Goal: Information Seeking & Learning: Learn about a topic

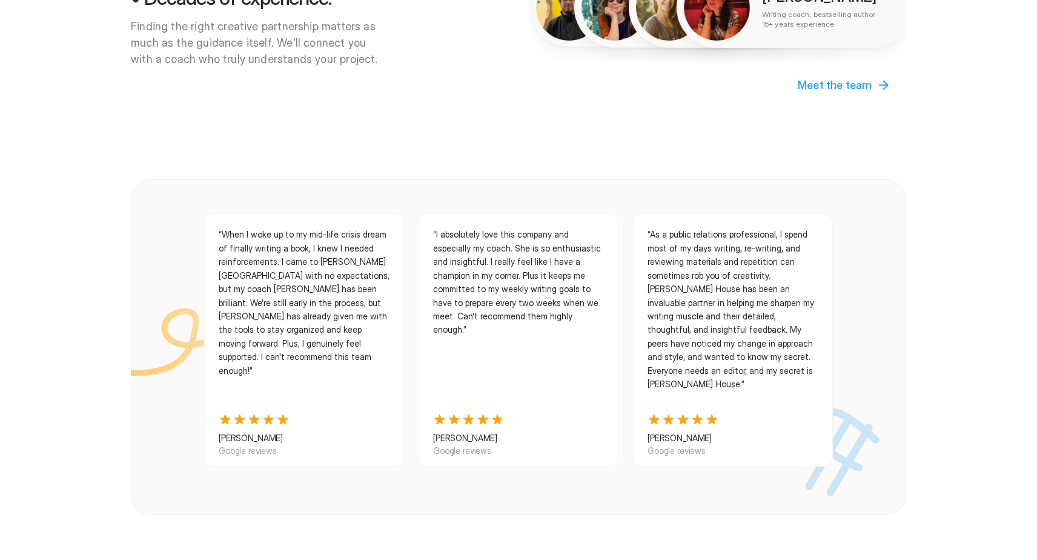
scroll to position [1053, 0]
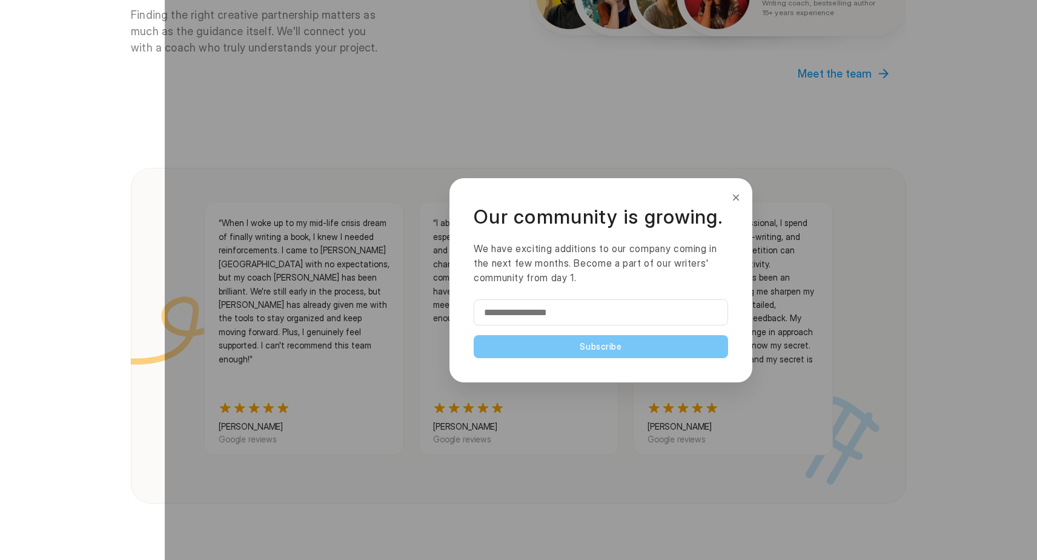
click at [741, 196] on button "×" at bounding box center [735, 197] width 13 height 19
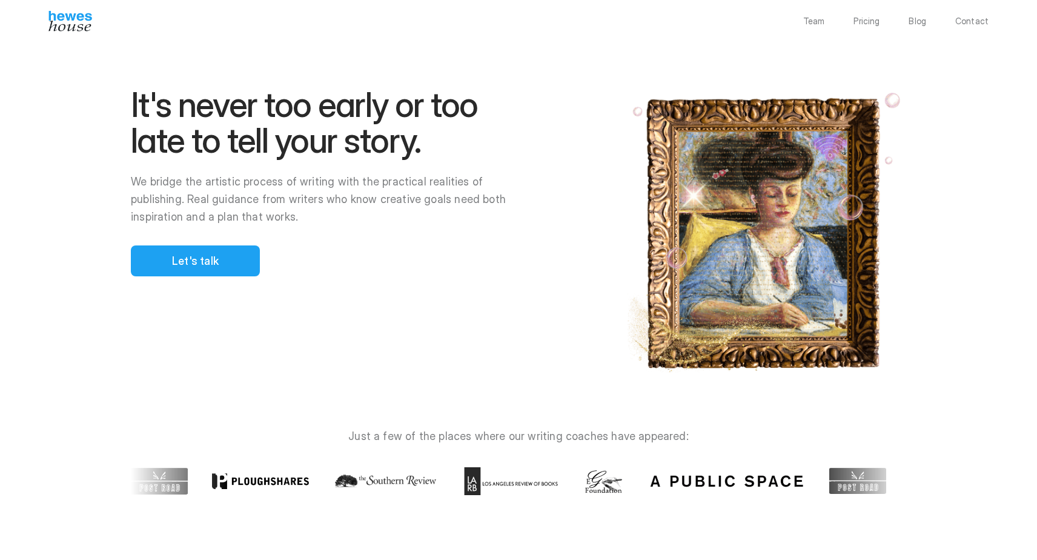
scroll to position [0, 0]
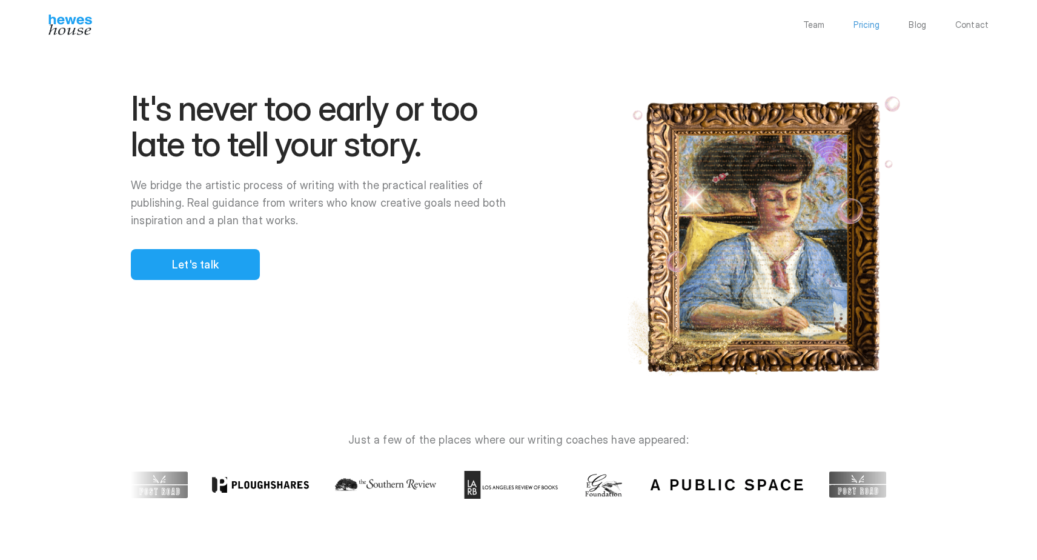
click at [874, 24] on p "Pricing" at bounding box center [867, 25] width 26 height 8
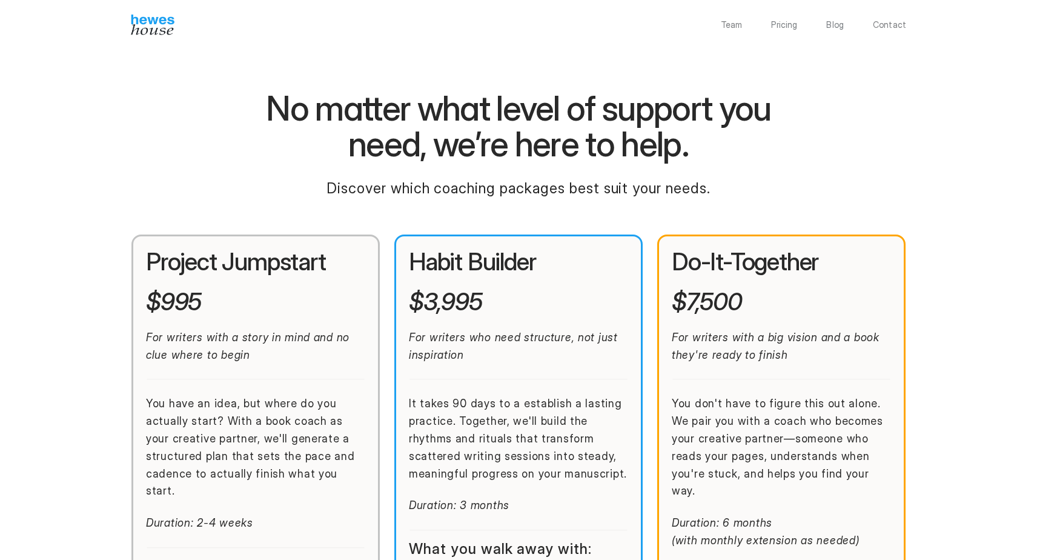
click at [738, 26] on p "Team" at bounding box center [732, 25] width 22 height 8
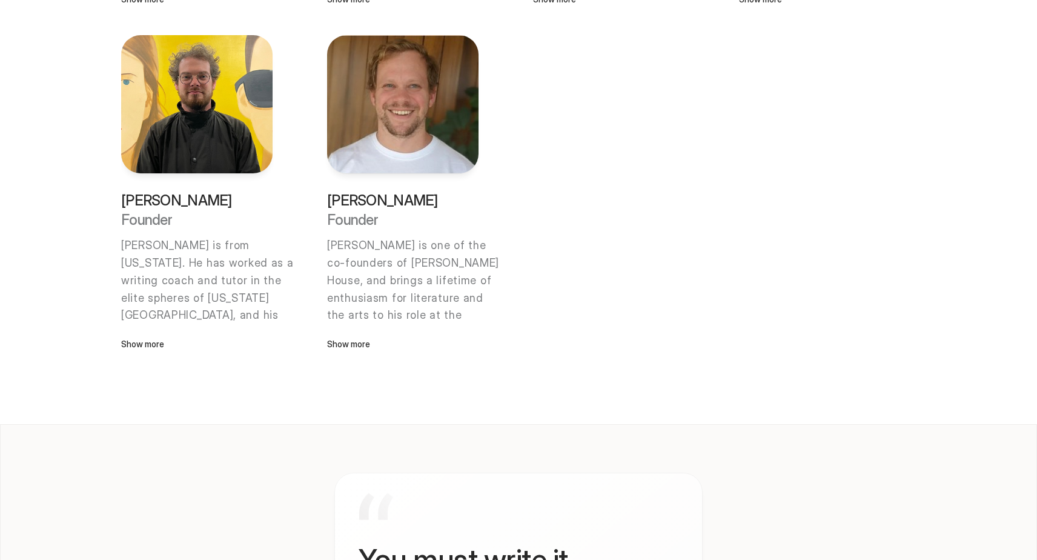
scroll to position [941, 0]
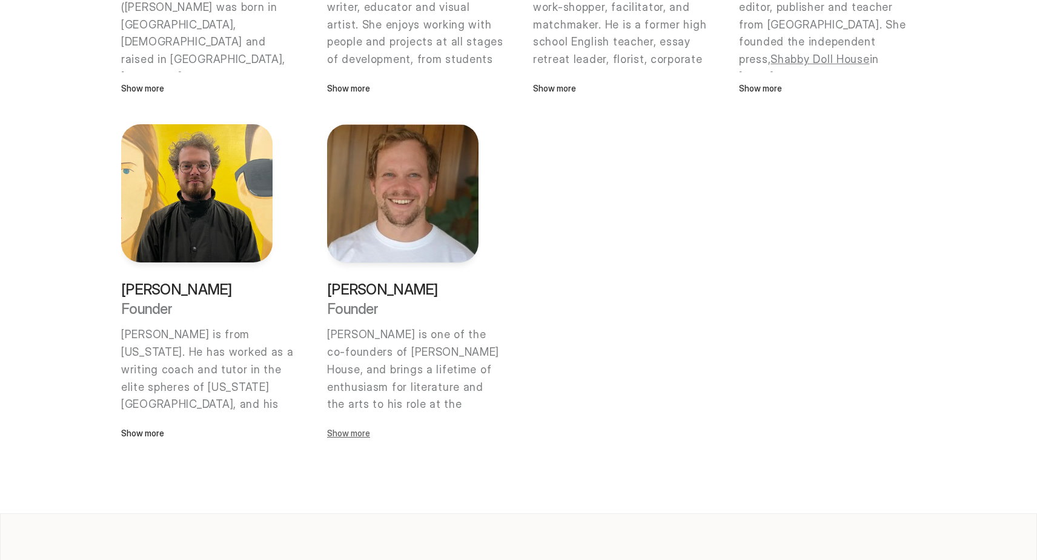
click at [348, 436] on p "Show more" at bounding box center [402, 432] width 151 height 13
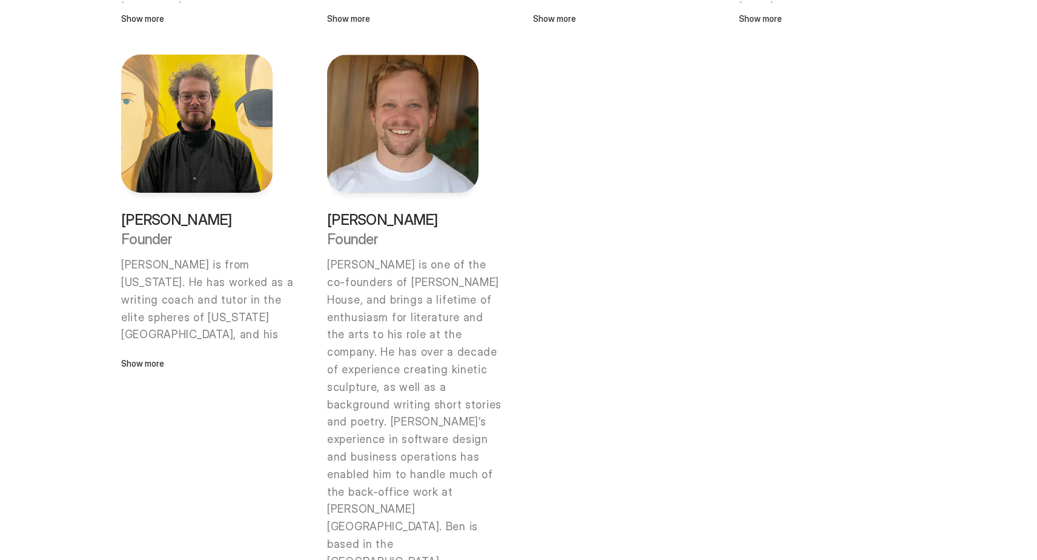
scroll to position [1090, 0]
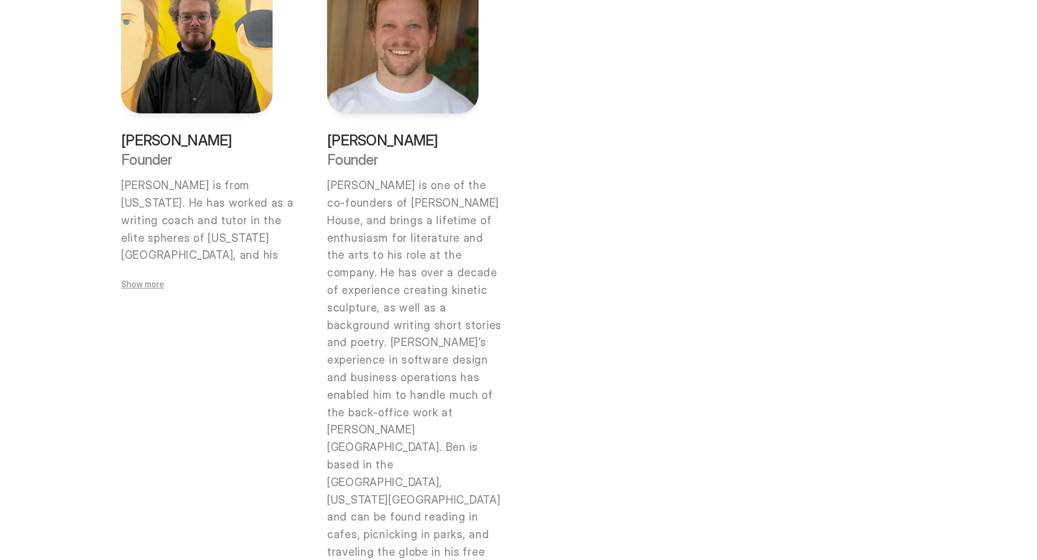
click at [175, 280] on p "Show more" at bounding box center [196, 283] width 151 height 13
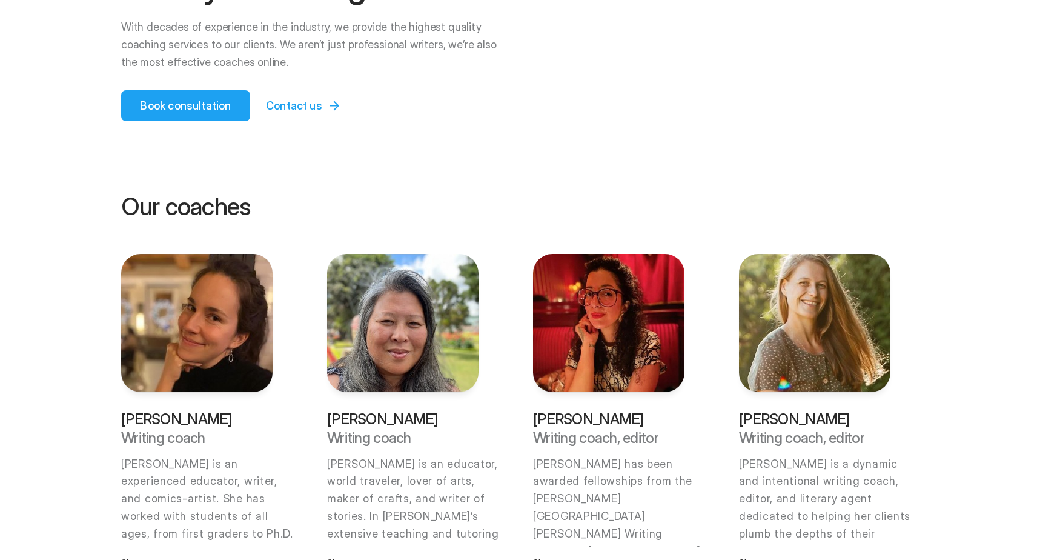
scroll to position [0, 0]
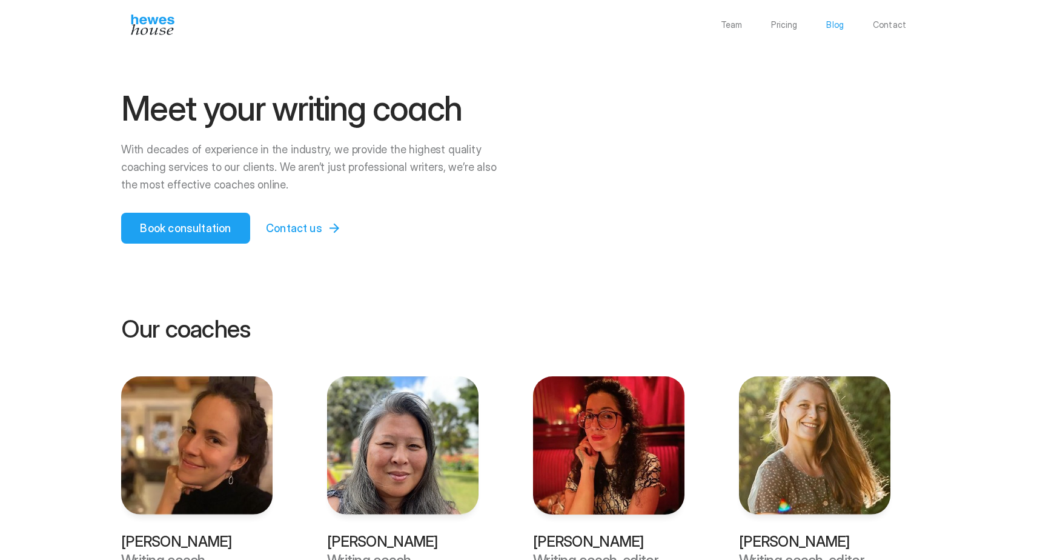
click at [837, 22] on p "Blog" at bounding box center [835, 25] width 18 height 8
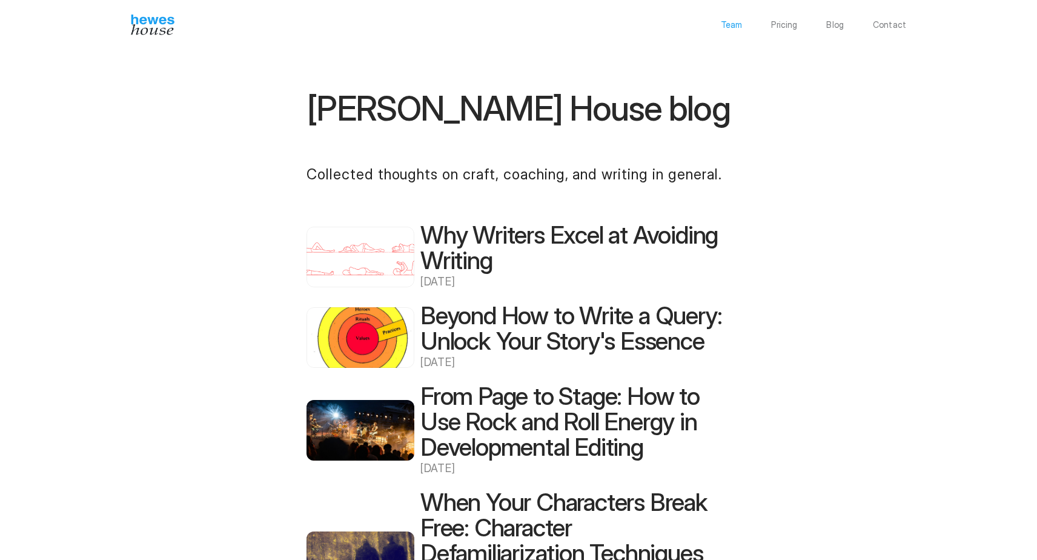
click at [734, 26] on p "Team" at bounding box center [732, 25] width 22 height 8
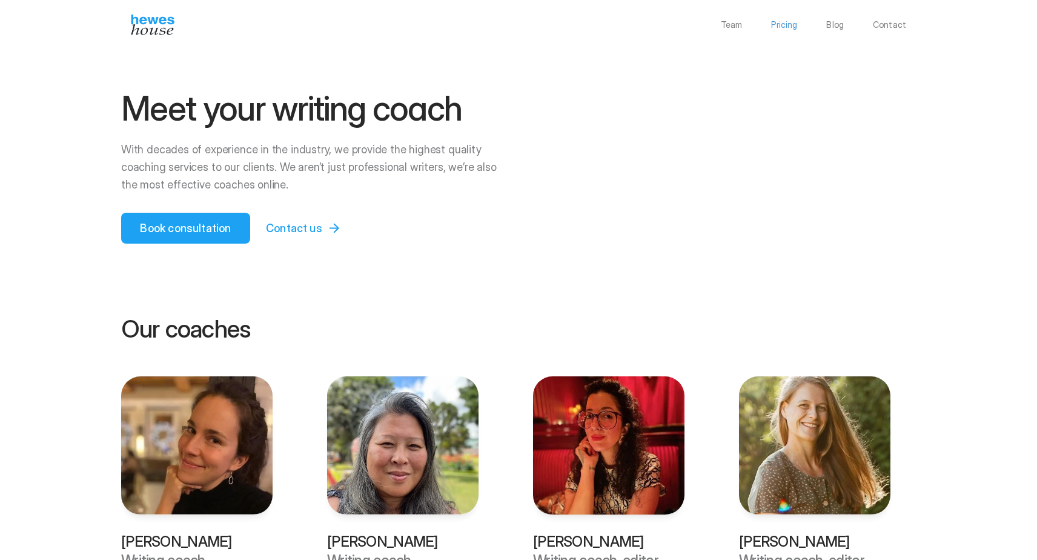
click at [778, 24] on p "Pricing" at bounding box center [784, 25] width 26 height 8
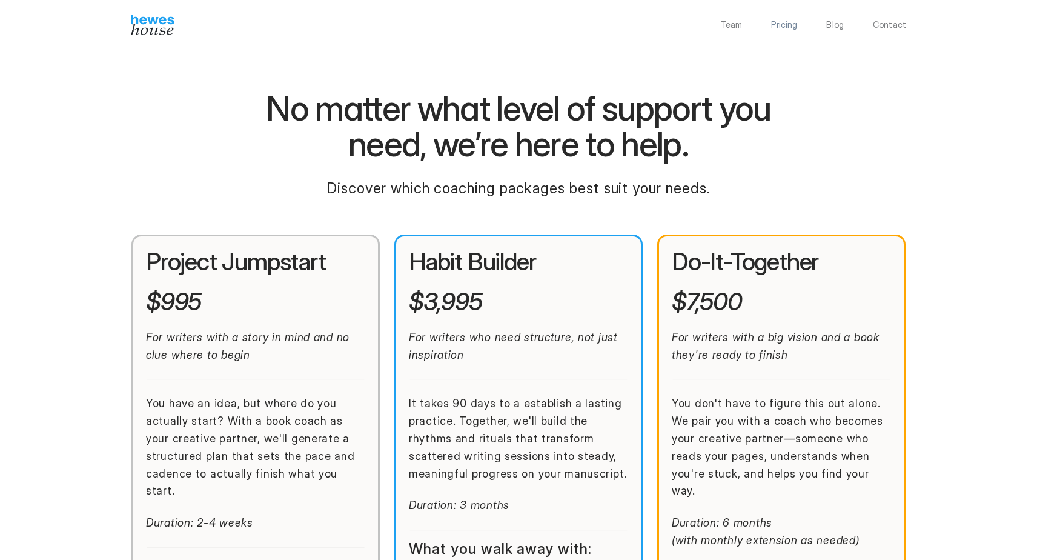
click at [827, 27] on div "Team Pricing Blog Contact" at bounding box center [813, 25] width 185 height 8
click at [772, 24] on div "Team Pricing Blog Contact" at bounding box center [813, 25] width 185 height 8
click at [751, 24] on div "Team Pricing Blog Contact" at bounding box center [813, 25] width 185 height 8
click at [734, 24] on p "Team" at bounding box center [732, 25] width 22 height 8
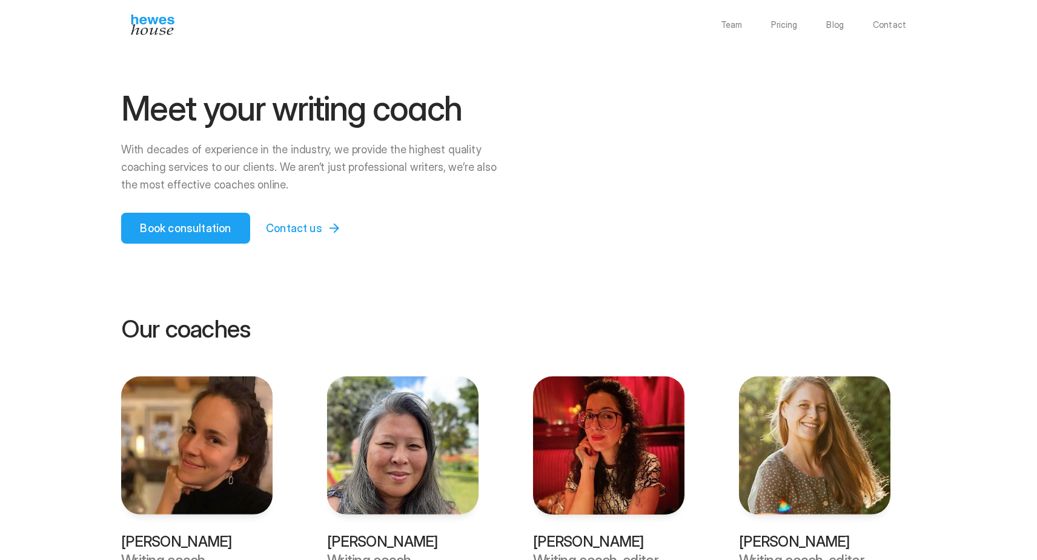
click at [158, 33] on img at bounding box center [153, 25] width 44 height 21
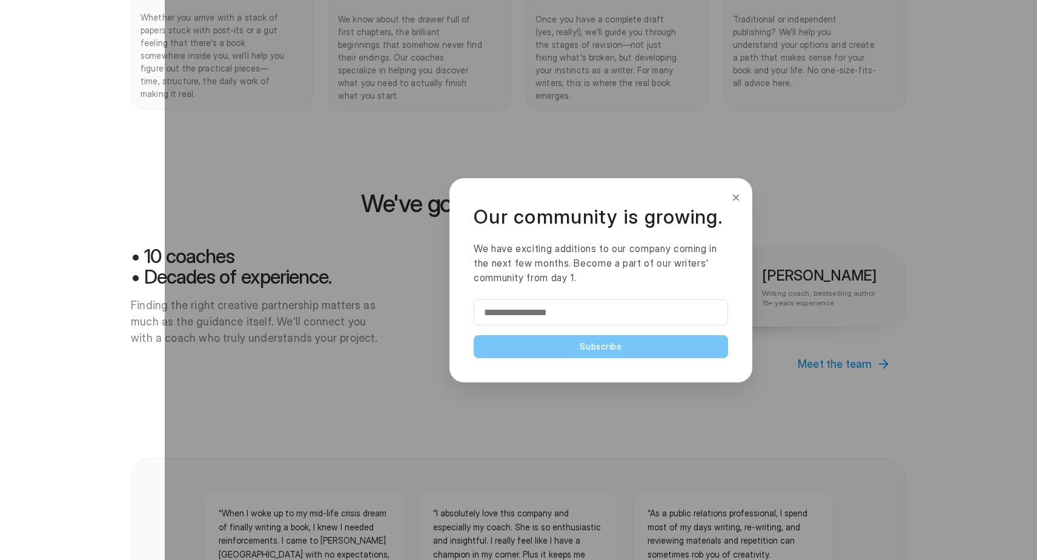
scroll to position [559, 0]
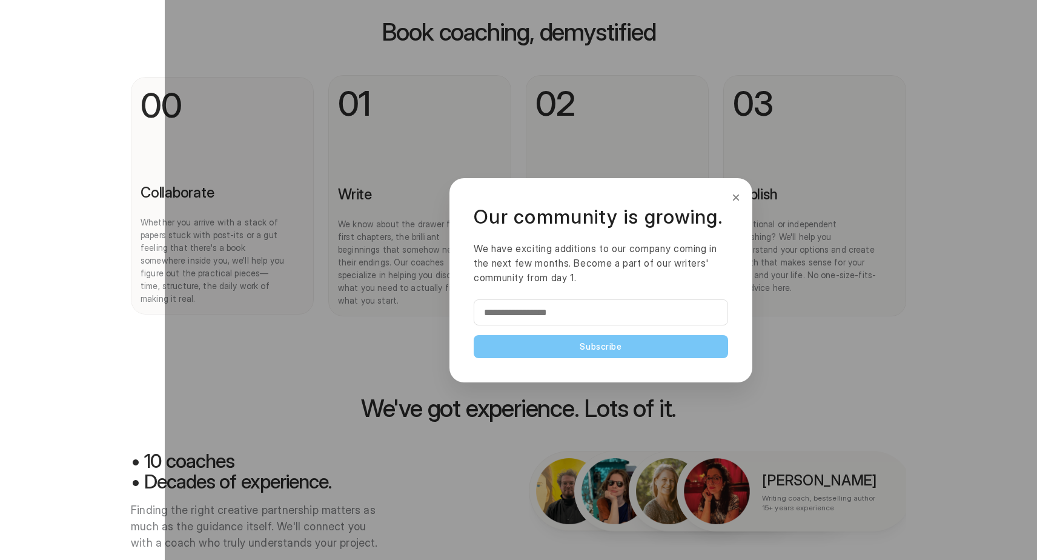
click at [738, 197] on button "×" at bounding box center [735, 197] width 13 height 19
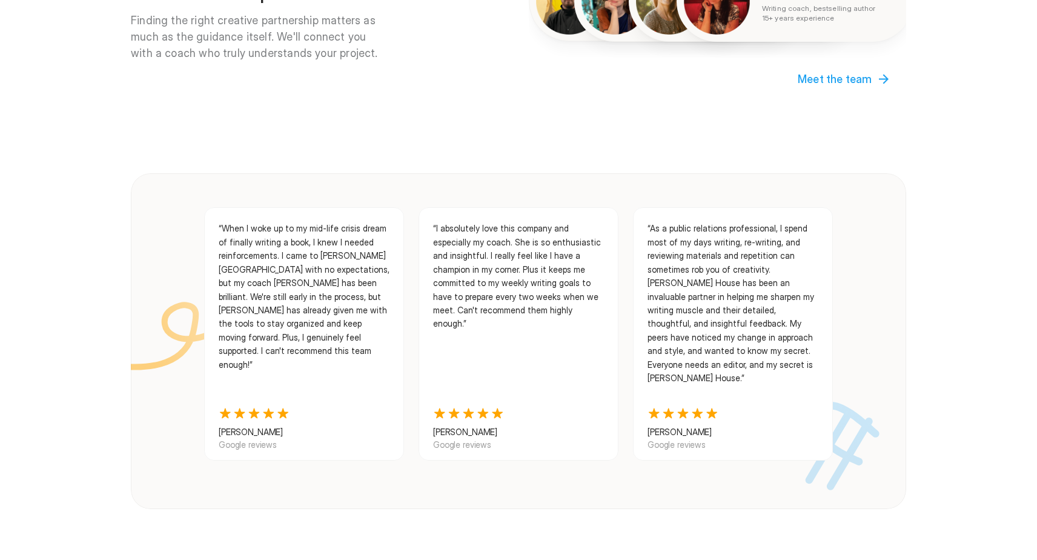
scroll to position [747, 0]
